Goal: Obtain resource: Download file/media

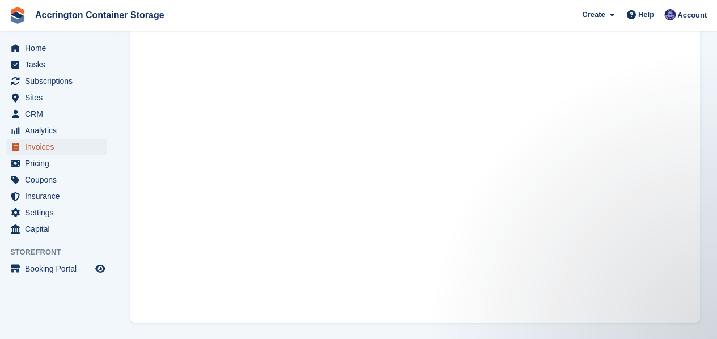
click at [53, 147] on span "Invoices" at bounding box center [59, 147] width 68 height 16
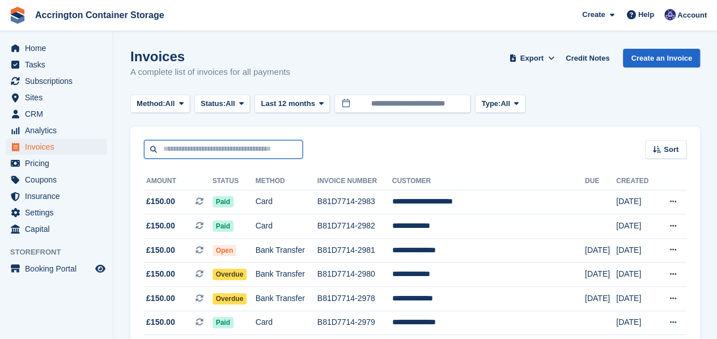
click at [208, 143] on input "text" at bounding box center [223, 149] width 159 height 19
type input "******"
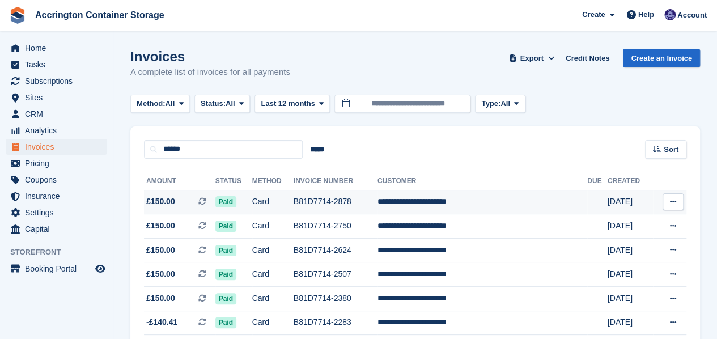
click at [343, 208] on td "B81D7714-2878" at bounding box center [335, 202] width 84 height 24
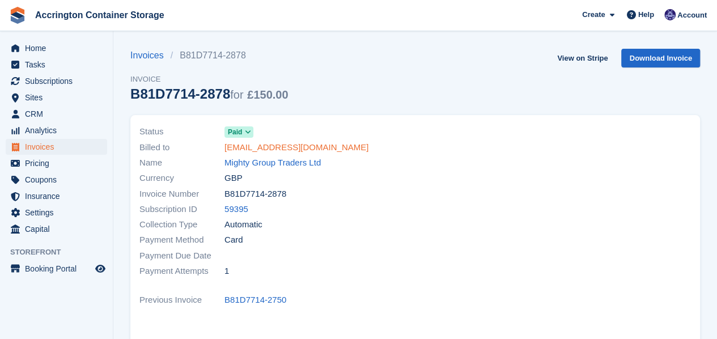
click at [288, 147] on link "hello@mightyoffice.co.uk" at bounding box center [296, 147] width 144 height 13
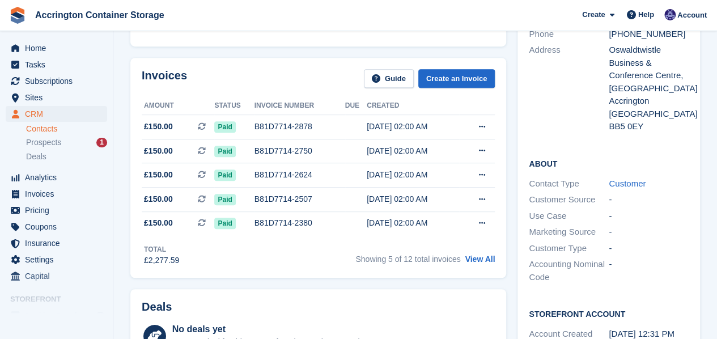
scroll to position [252, 0]
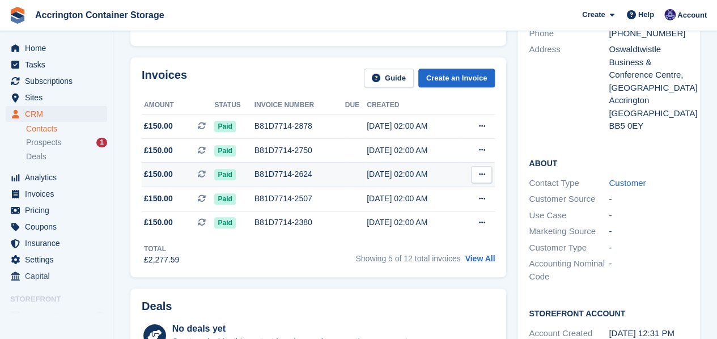
click at [482, 169] on button at bounding box center [481, 174] width 21 height 17
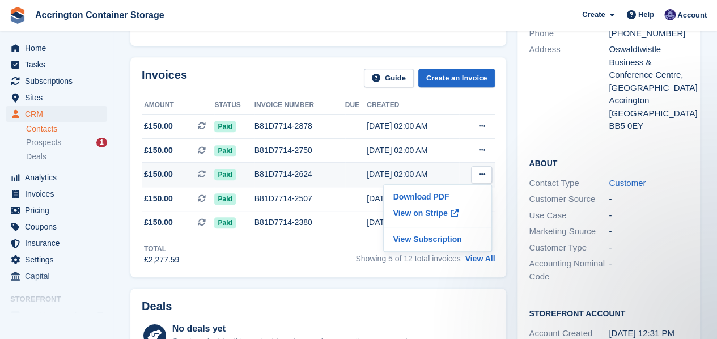
scroll to position [0, 0]
click at [448, 190] on p "Download PDF" at bounding box center [437, 196] width 99 height 15
